Goal: Task Accomplishment & Management: Manage account settings

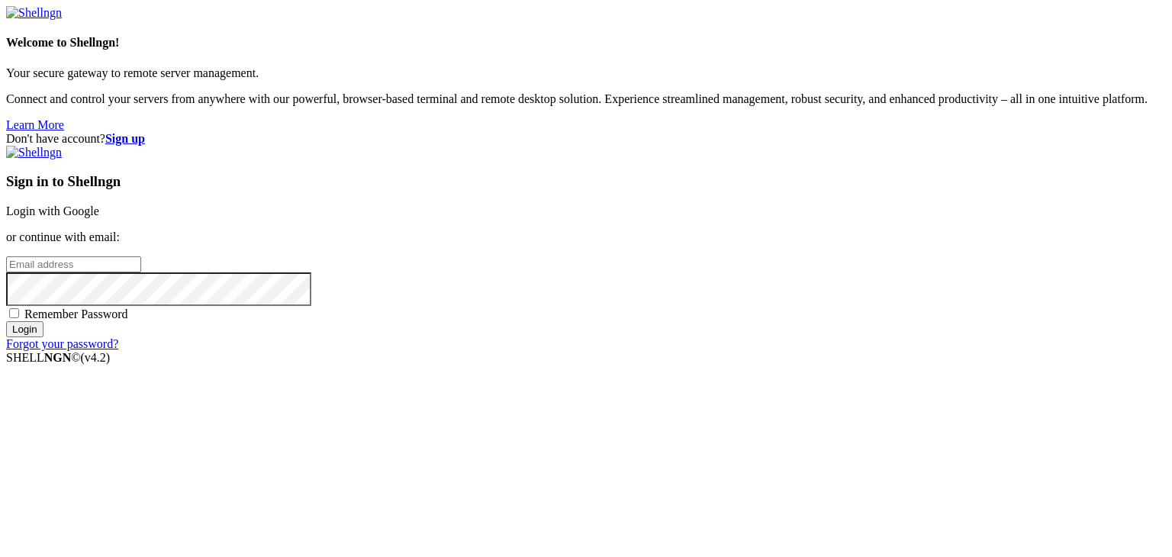
drag, startPoint x: 116, startPoint y: 94, endPoint x: 119, endPoint y: 102, distance: 8.2
click at [116, 94] on div "Welcome to Shellngn! Your secure gateway to remote server management. Connect a…" at bounding box center [586, 69] width 1160 height 126
click at [99, 205] on link "Login with Google" at bounding box center [52, 211] width 93 height 13
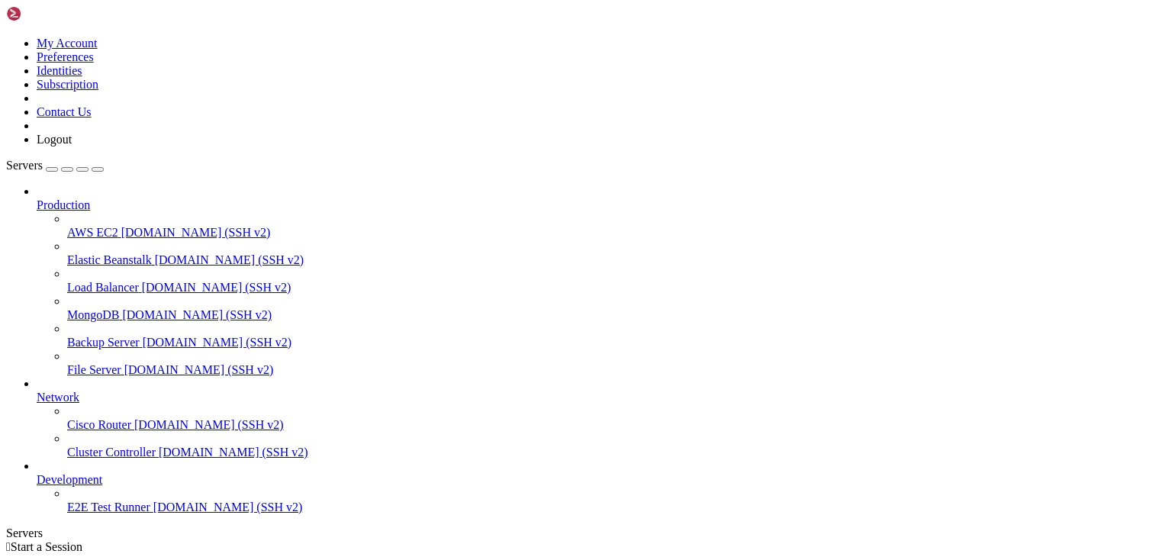
click at [37, 391] on icon at bounding box center [37, 391] width 0 height 0
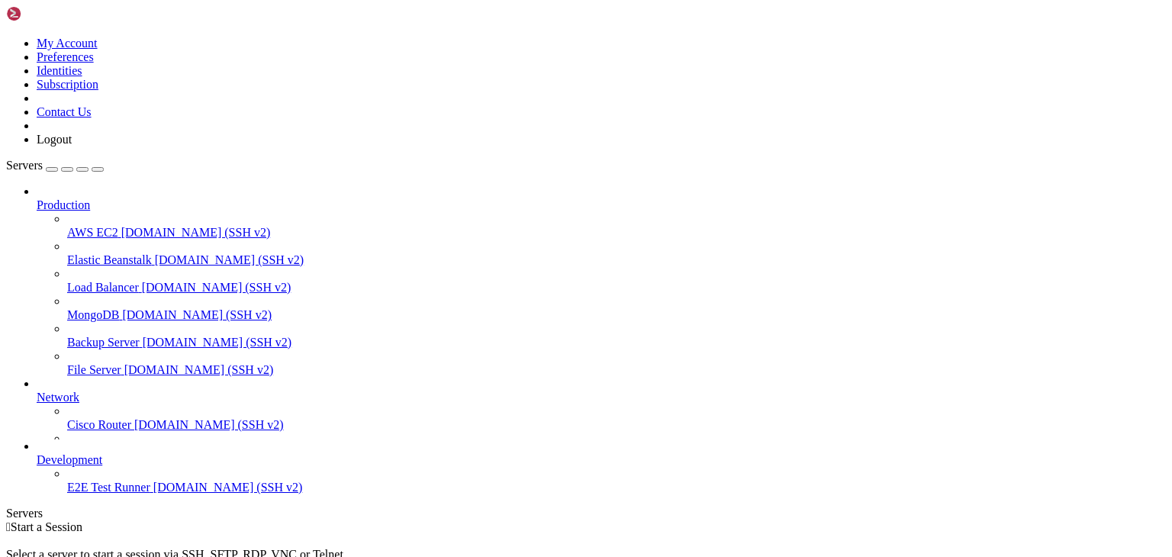
scroll to position [0, 0]
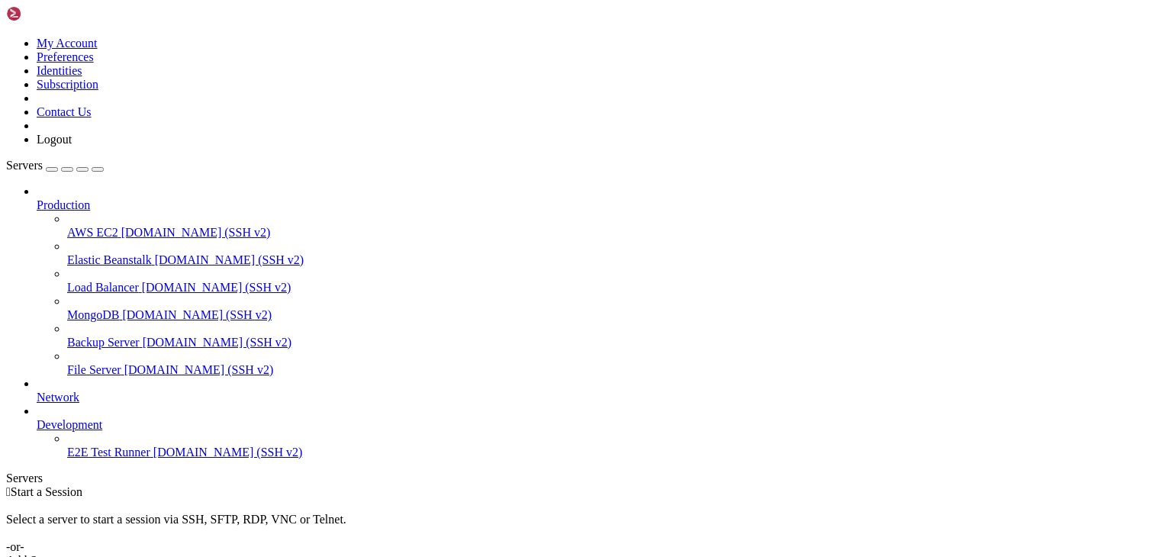
click at [169, 405] on div at bounding box center [602, 412] width 1130 height 14
click at [37, 391] on icon at bounding box center [37, 391] width 0 height 0
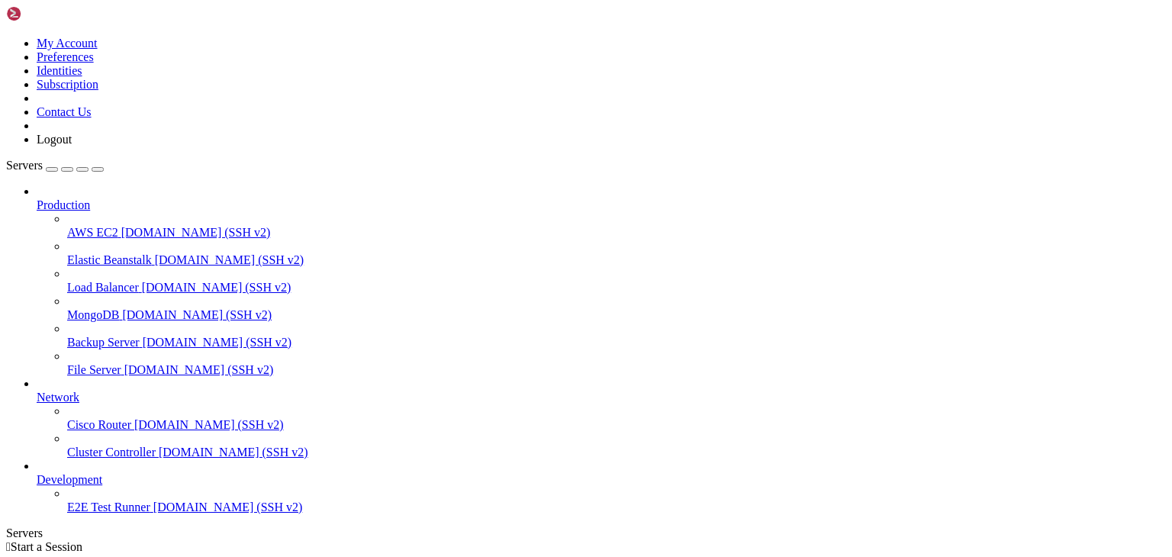
click at [67, 226] on icon at bounding box center [67, 226] width 0 height 0
click at [67, 253] on icon at bounding box center [67, 253] width 0 height 0
click at [121, 226] on span "[DOMAIN_NAME] (SSH v2)" at bounding box center [196, 232] width 150 height 13
click at [155, 253] on span "[DOMAIN_NAME] (SSH v2)" at bounding box center [230, 259] width 150 height 13
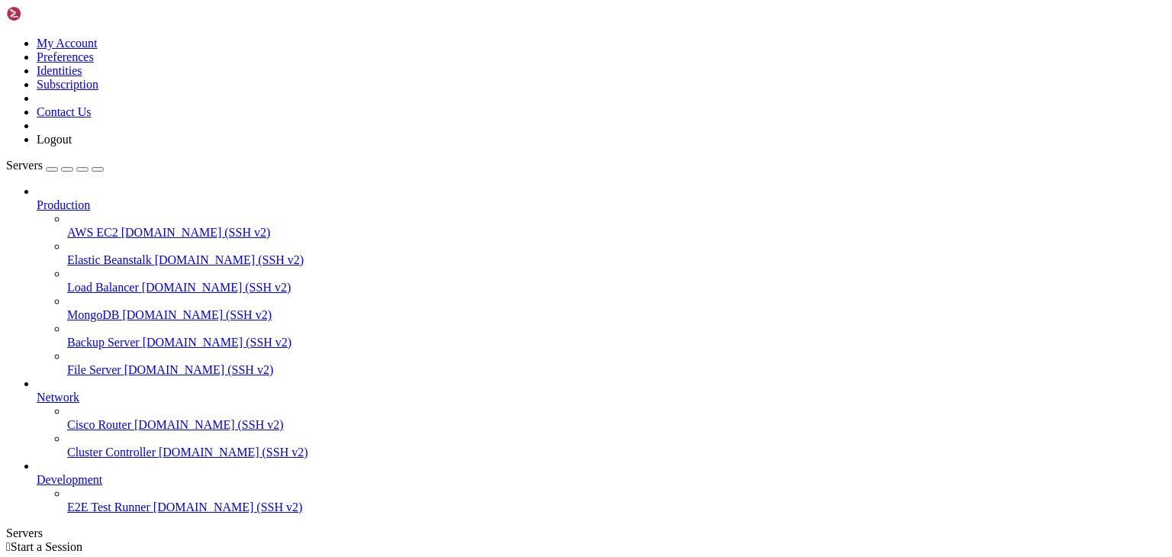
click at [142, 281] on span "[DOMAIN_NAME] (SSH v2)" at bounding box center [217, 287] width 150 height 13
click at [89, 336] on span "Backup Server" at bounding box center [103, 342] width 73 height 13
click at [142, 281] on span "[DOMAIN_NAME] (SSH v2)" at bounding box center [217, 287] width 150 height 13
click at [93, 253] on span "Elastic Beanstalk" at bounding box center [109, 259] width 85 height 13
click at [94, 226] on span "AWS EC2" at bounding box center [92, 232] width 51 height 13
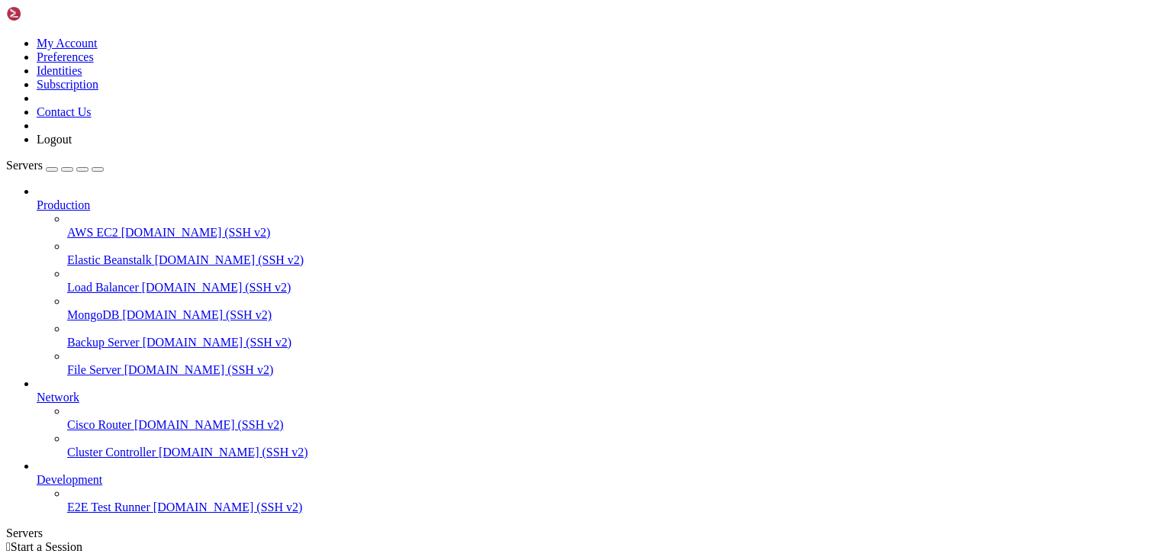
drag, startPoint x: 190, startPoint y: 251, endPoint x: 278, endPoint y: 254, distance: 87.8
click at [7, 540] on div at bounding box center [6, 540] width 1 height 0
drag, startPoint x: 278, startPoint y: 254, endPoint x: 220, endPoint y: 263, distance: 58.6
click at [7, 540] on div at bounding box center [6, 540] width 1 height 0
click at [82, 169] on div "button" at bounding box center [82, 169] width 0 height 0
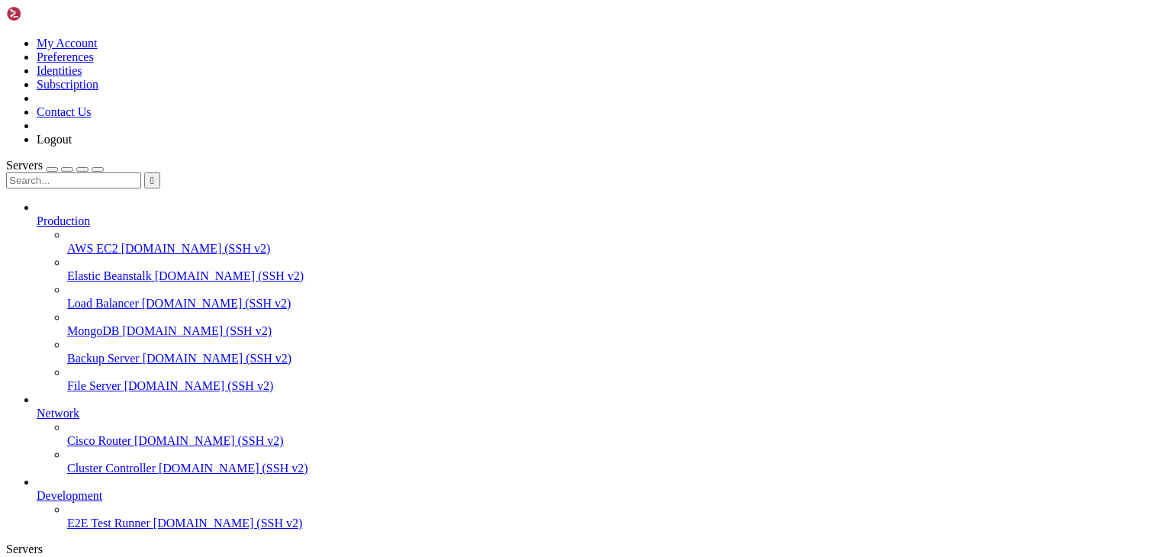
click at [123, 173] on input "text" at bounding box center [73, 181] width 135 height 16
click at [104, 167] on button "button" at bounding box center [98, 169] width 12 height 5
click at [8, 543] on div "Servers" at bounding box center [586, 550] width 1160 height 14
click at [98, 169] on icon "button" at bounding box center [98, 169] width 0 height 0
click at [6, 543] on div "Servers" at bounding box center [586, 550] width 1160 height 14
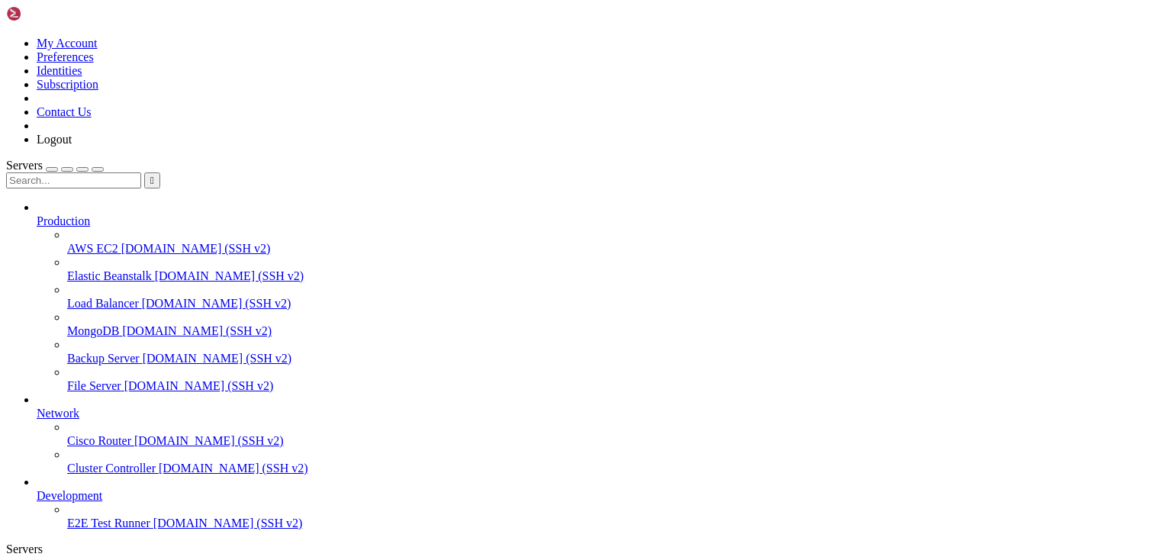
click at [73, 167] on button "button" at bounding box center [67, 169] width 12 height 5
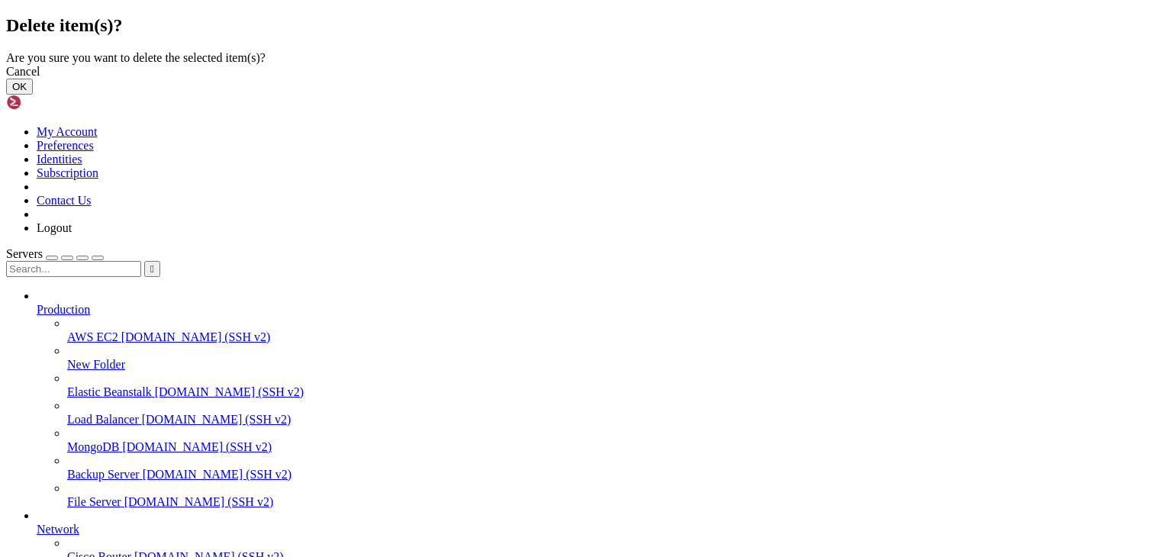
click at [33, 95] on button "OK" at bounding box center [19, 87] width 27 height 16
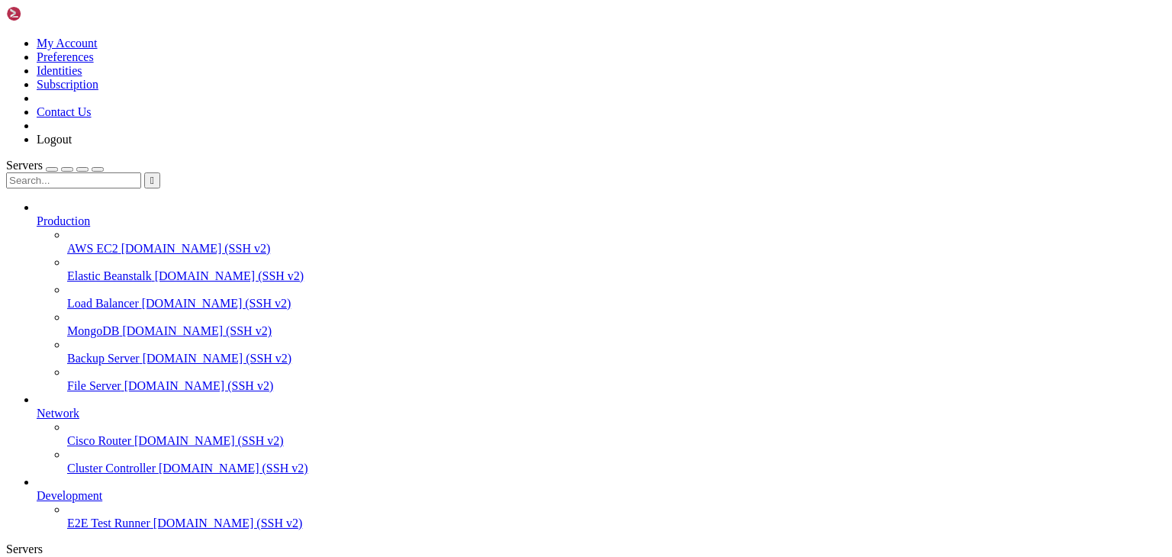
drag, startPoint x: 219, startPoint y: 219, endPoint x: 245, endPoint y: 354, distance: 137.6
click at [245, 354] on div "My Account Preferences Identities Subscription Contact Us Logout Servers  Prod…" at bounding box center [586, 322] width 1160 height 633
click at [6, 37] on icon at bounding box center [6, 37] width 0 height 0
click at [98, 46] on link "My Account" at bounding box center [67, 43] width 61 height 13
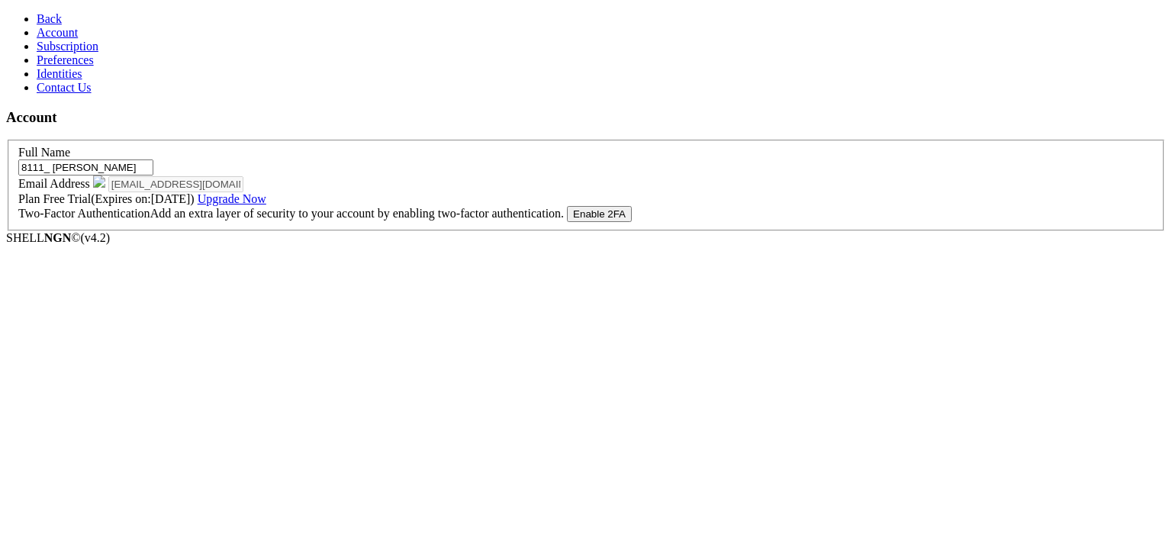
click at [52, 53] on link "Subscription" at bounding box center [68, 46] width 62 height 13
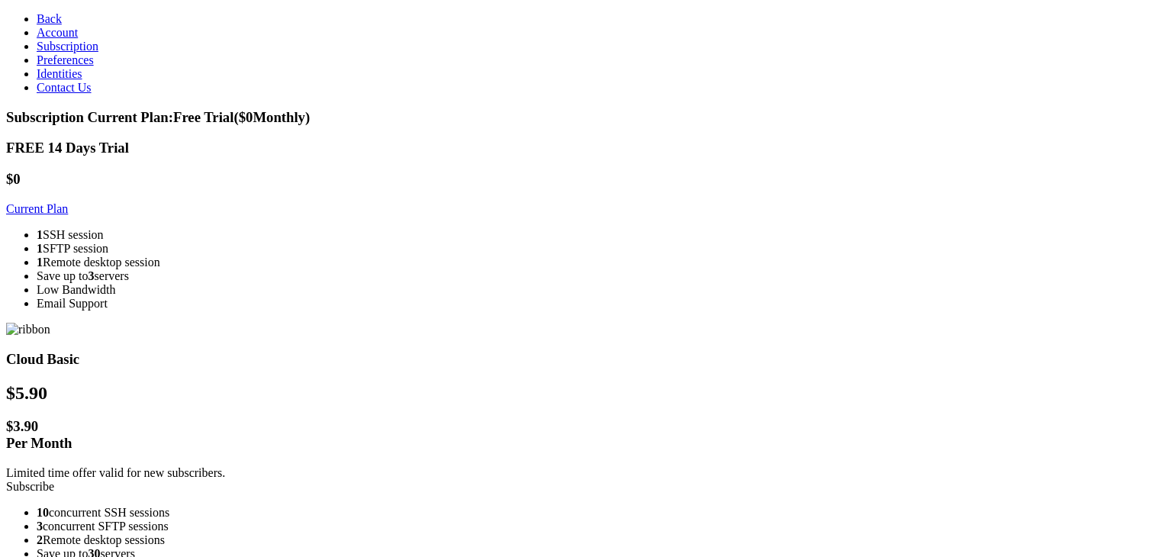
click at [67, 66] on span "Preferences" at bounding box center [65, 59] width 57 height 13
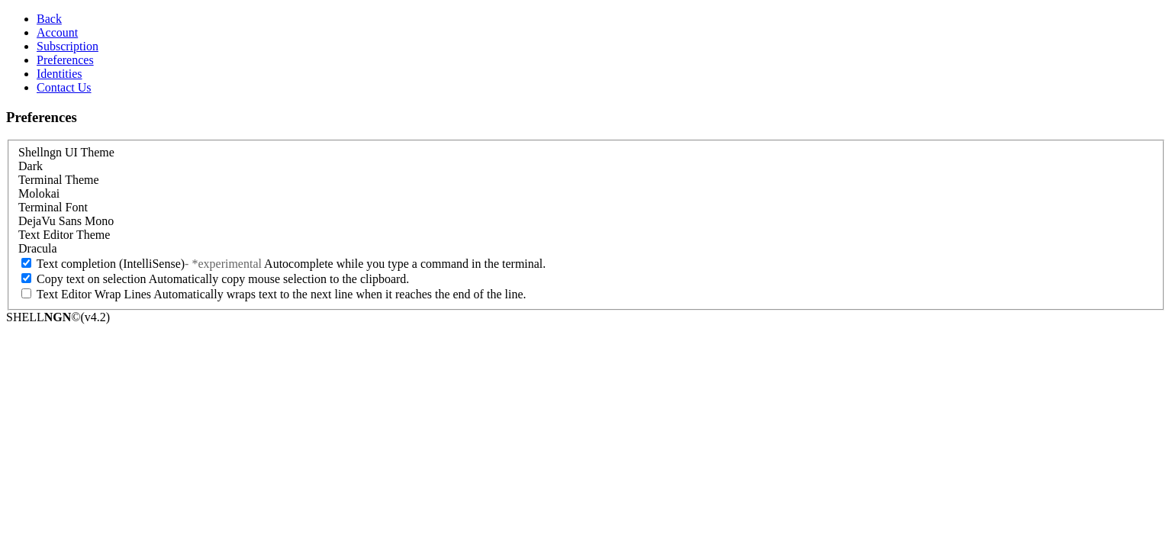
click at [59, 80] on span "Identities" at bounding box center [60, 73] width 46 height 13
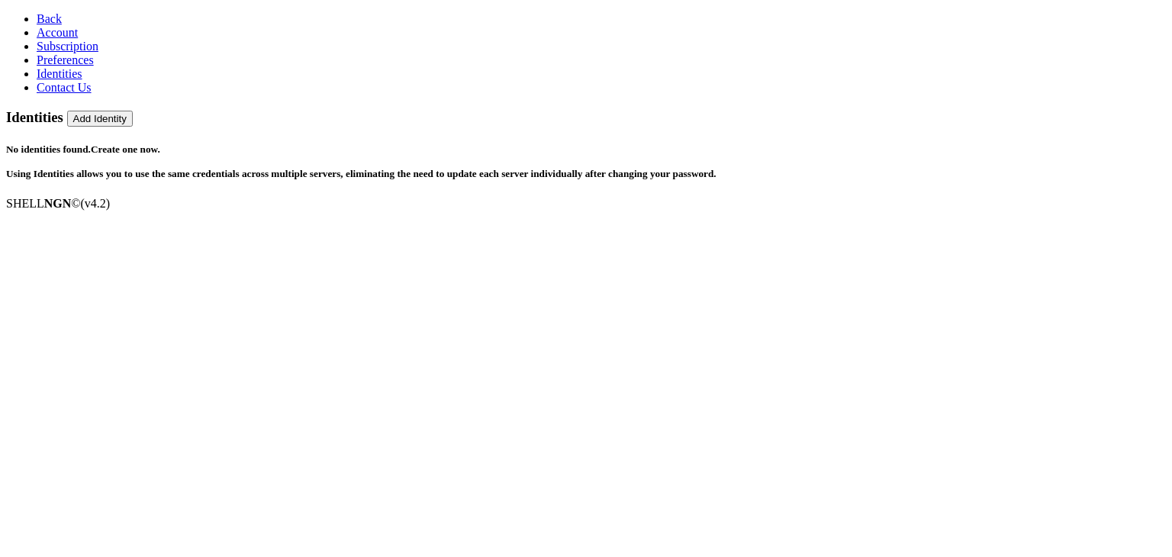
click at [64, 66] on link "Preferences" at bounding box center [65, 59] width 57 height 13
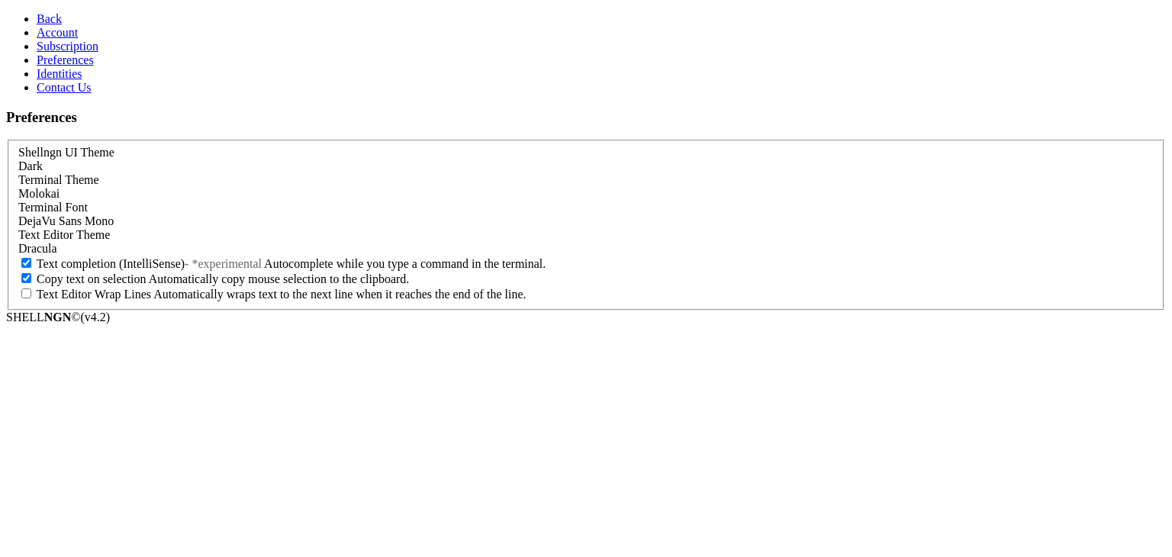
click at [308, 160] on div "Dark" at bounding box center [586, 167] width 1136 height 14
click at [37, 23] on span "Back" at bounding box center [49, 18] width 25 height 13
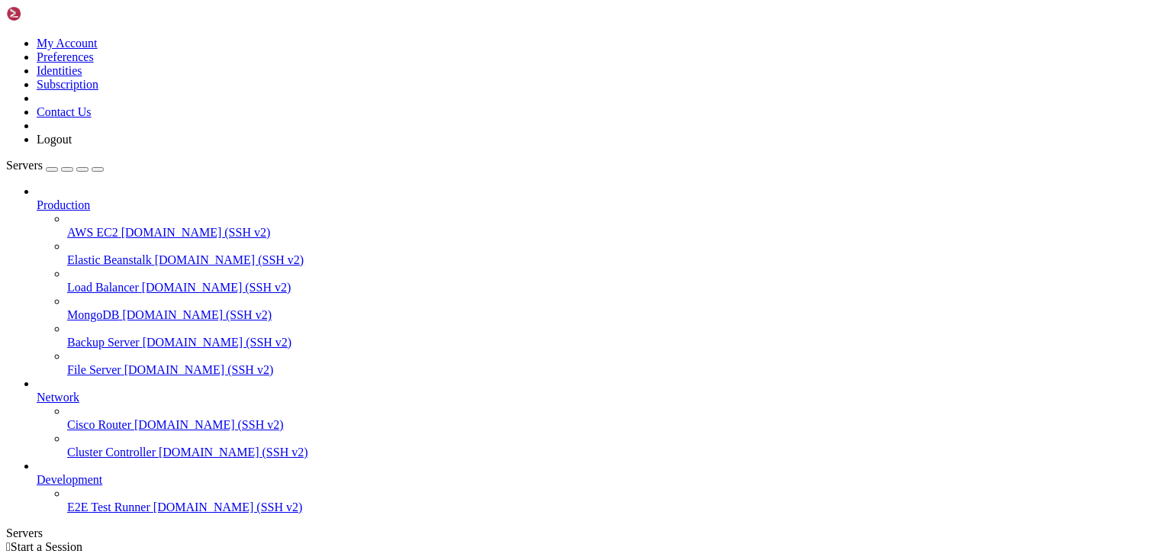
drag, startPoint x: 190, startPoint y: 123, endPoint x: 249, endPoint y: 171, distance: 75.9
click at [7, 540] on div at bounding box center [6, 540] width 1 height 0
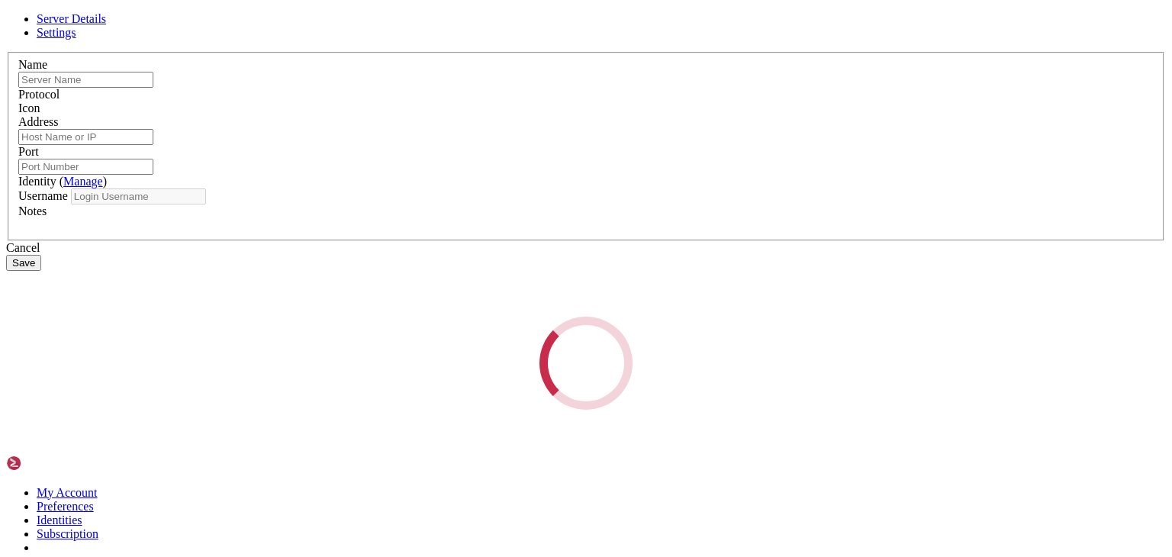
type input "AWS EC2"
type input "[DOMAIN_NAME]"
type input "22"
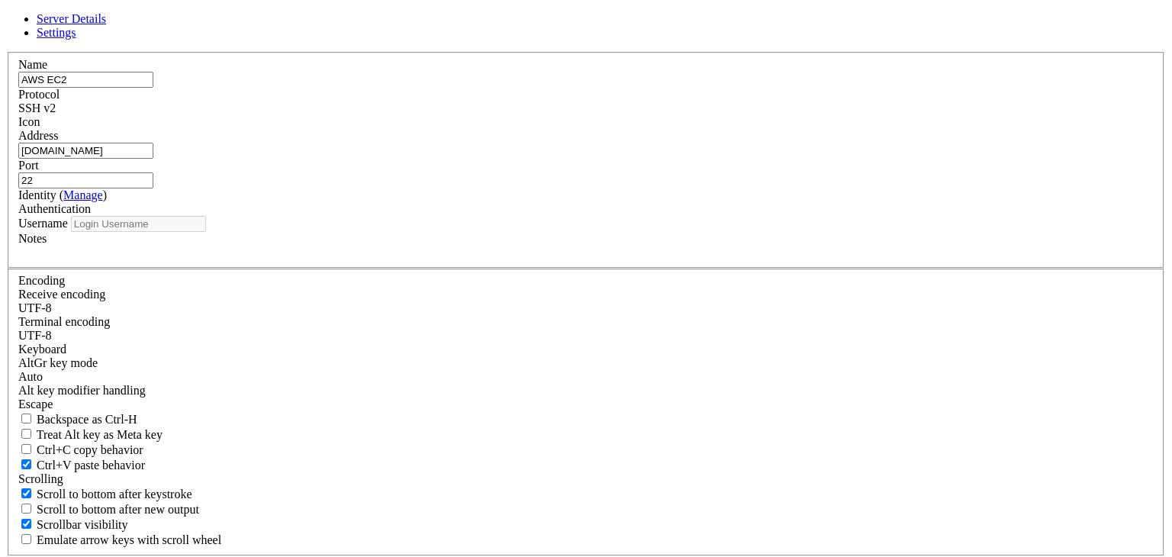
type input "root"
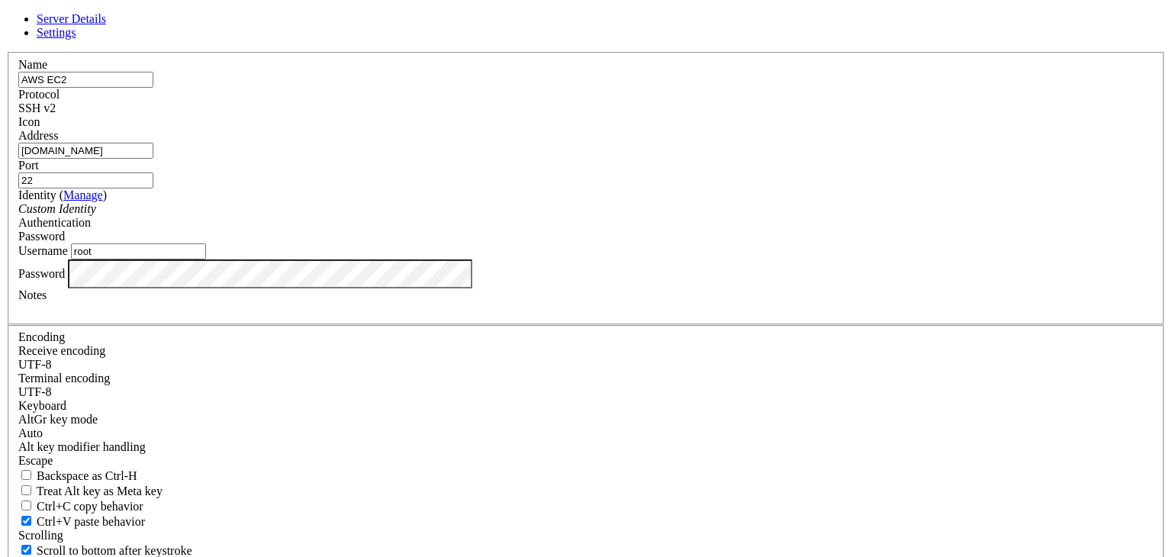
click at [6, 52] on icon at bounding box center [6, 52] width 0 height 0
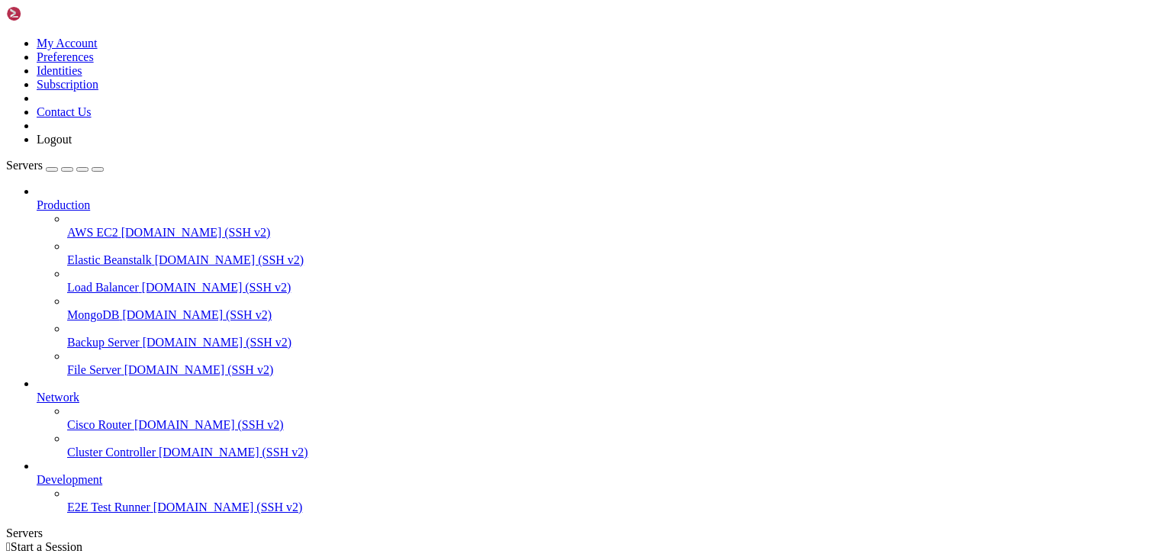
click at [90, 198] on span "Production" at bounding box center [63, 204] width 53 height 13
click at [226, 185] on div at bounding box center [602, 192] width 1130 height 14
drag, startPoint x: 613, startPoint y: 365, endPoint x: 347, endPoint y: 227, distance: 300.1
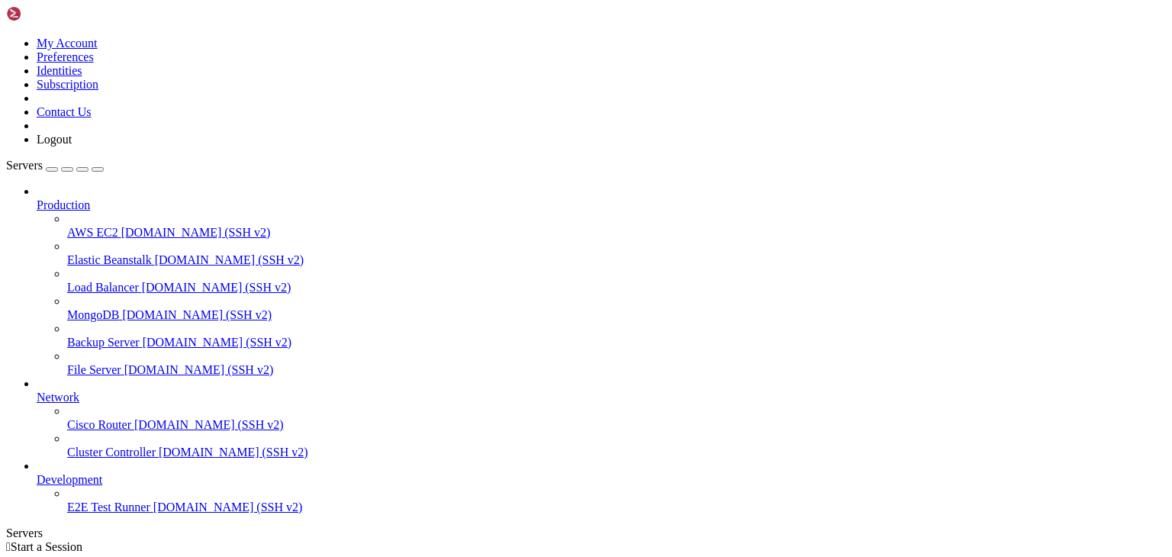
drag, startPoint x: 347, startPoint y: 227, endPoint x: 91, endPoint y: 134, distance: 271.9
click at [82, 169] on div "button" at bounding box center [82, 169] width 0 height 0
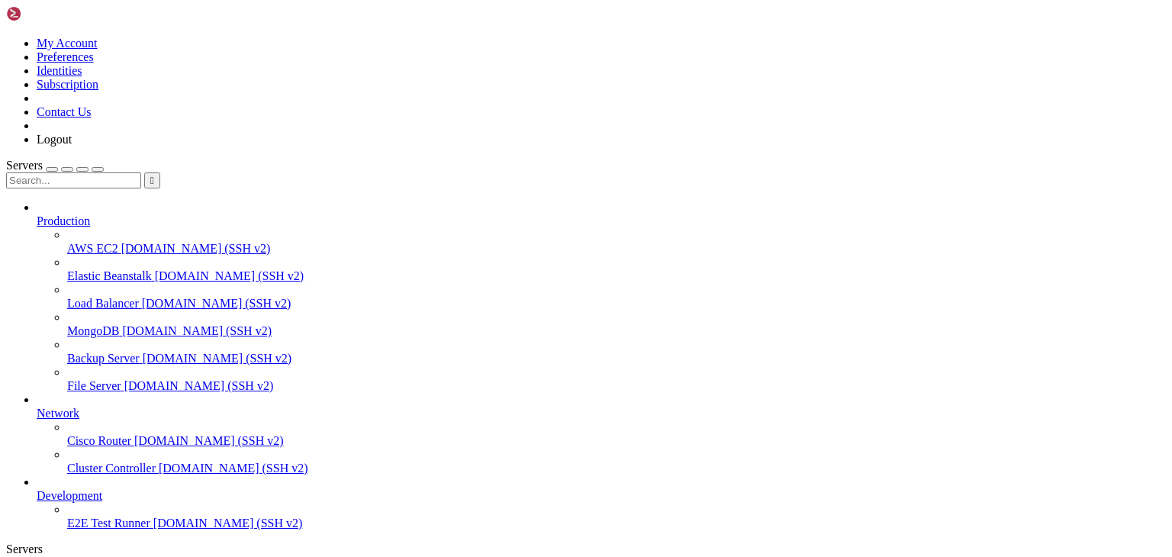
scroll to position [42, 0]
click at [82, 169] on div "button" at bounding box center [82, 169] width 0 height 0
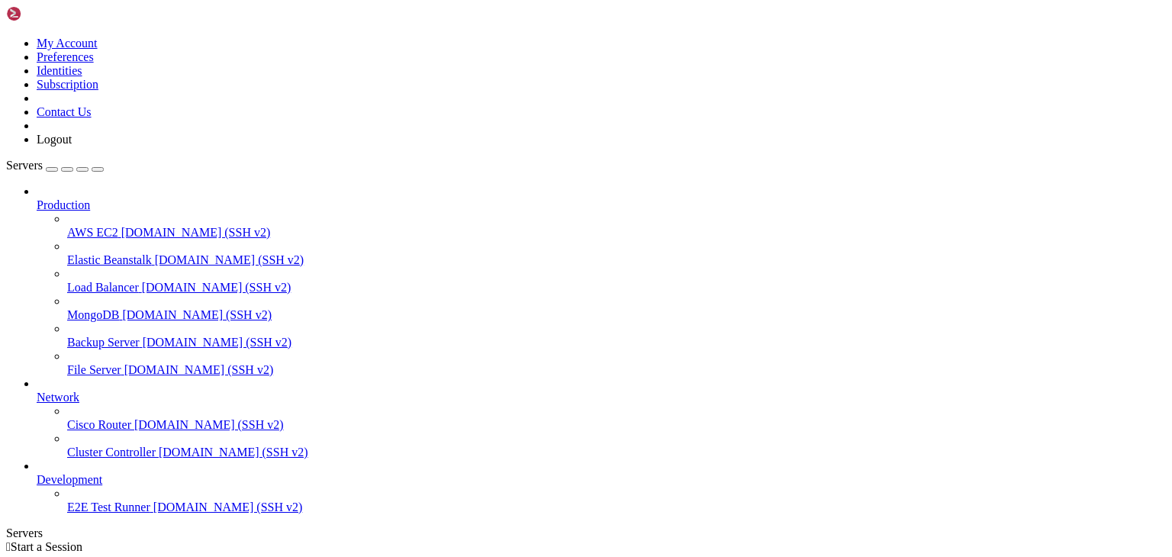
scroll to position [0, 0]
click at [82, 169] on div "button" at bounding box center [82, 169] width 0 height 0
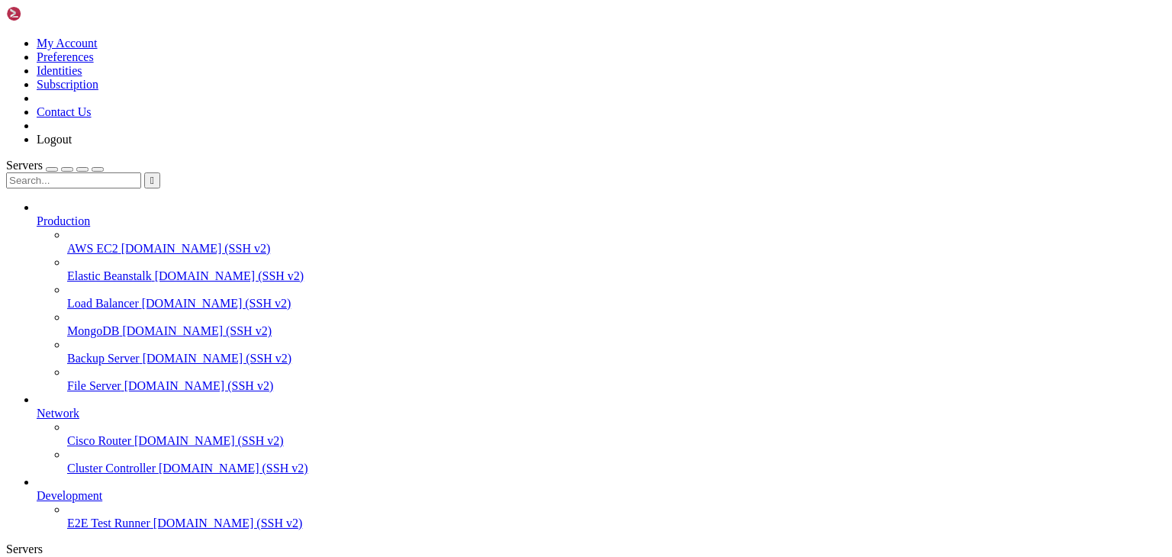
click at [136, 173] on input "text" at bounding box center [73, 181] width 135 height 16
type input "1"
type input "ư"
type input "a"
type input "ă"
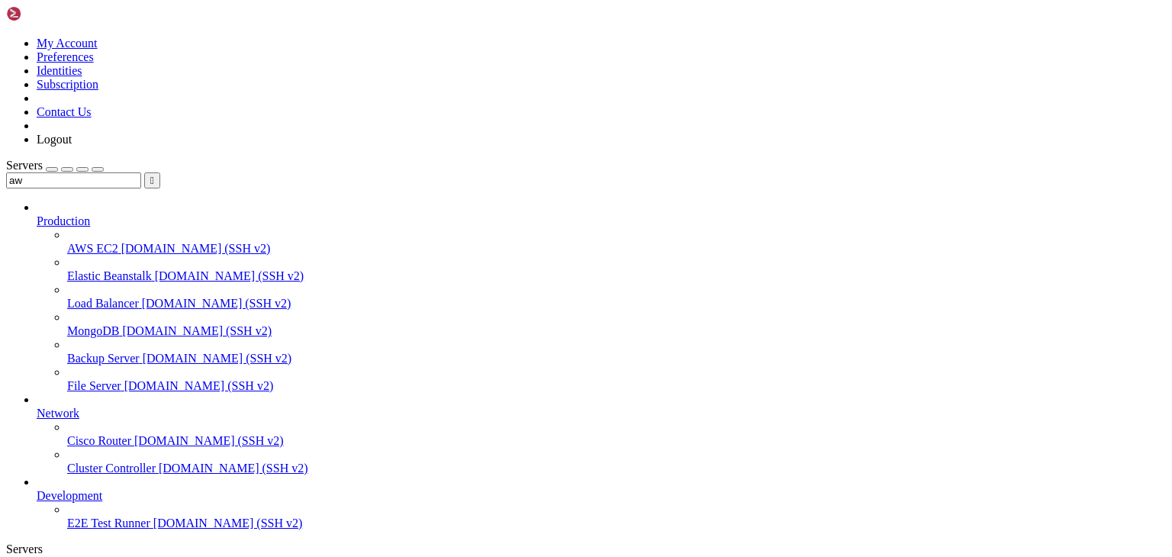
type input "a"
